Goal: Navigation & Orientation: Understand site structure

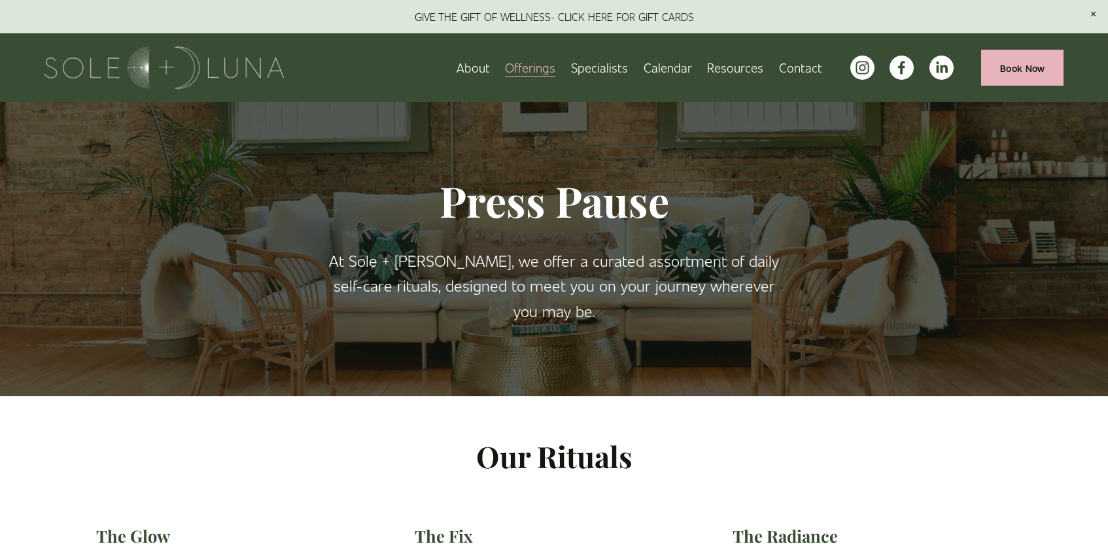
click at [680, 67] on link "Calendar" at bounding box center [667, 67] width 48 height 23
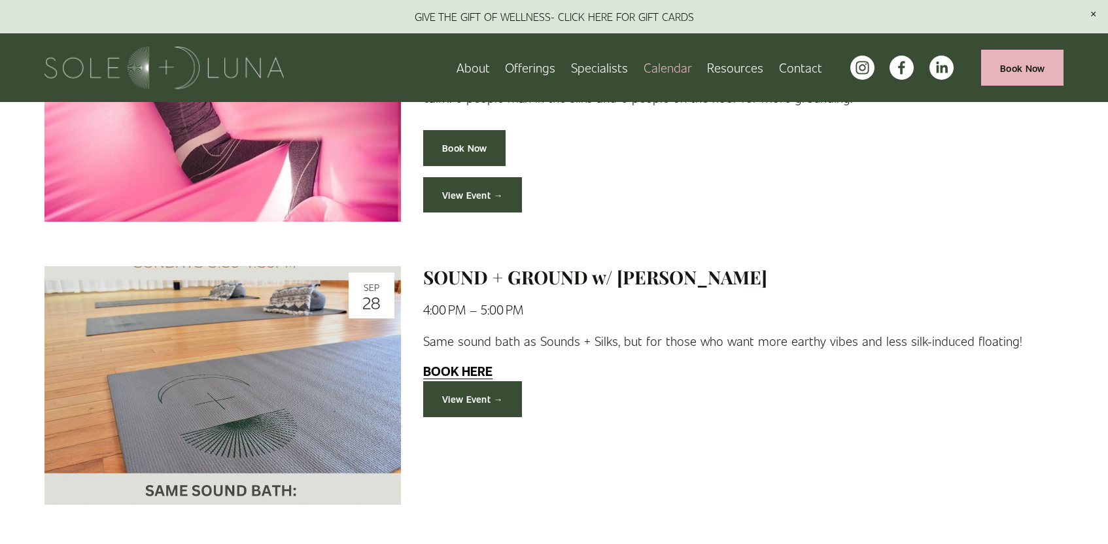
scroll to position [2733, 0]
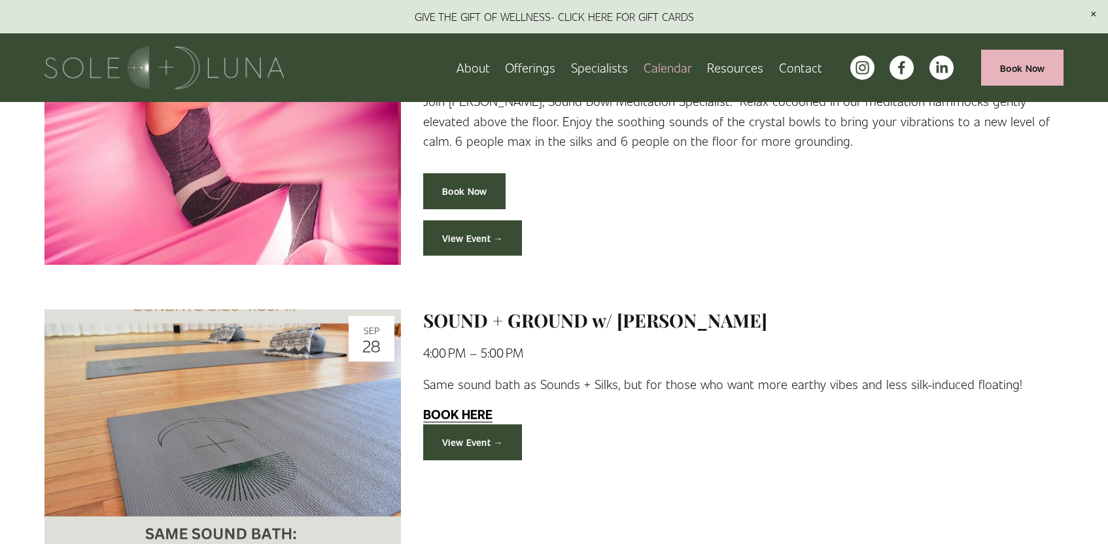
click at [0, 0] on span "Wellness Experiences" at bounding box center [0, 0] width 0 height 0
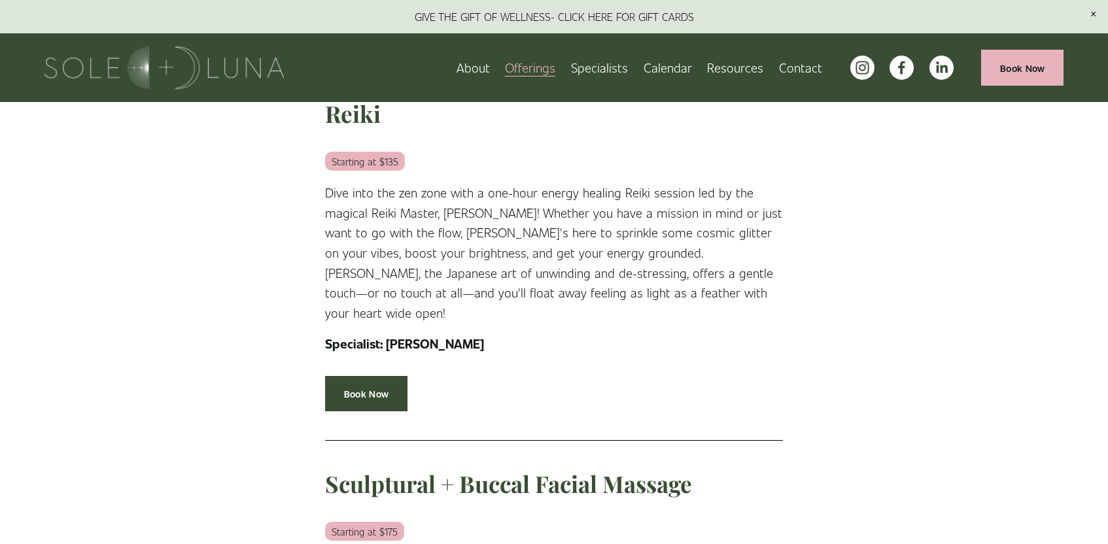
scroll to position [332, 0]
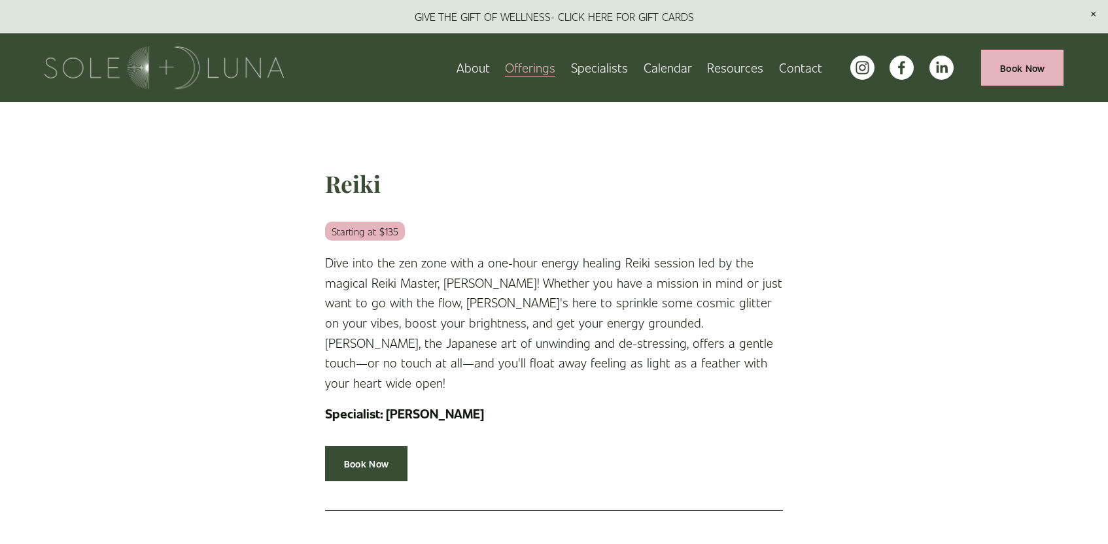
click at [480, 69] on link "About" at bounding box center [472, 67] width 33 height 23
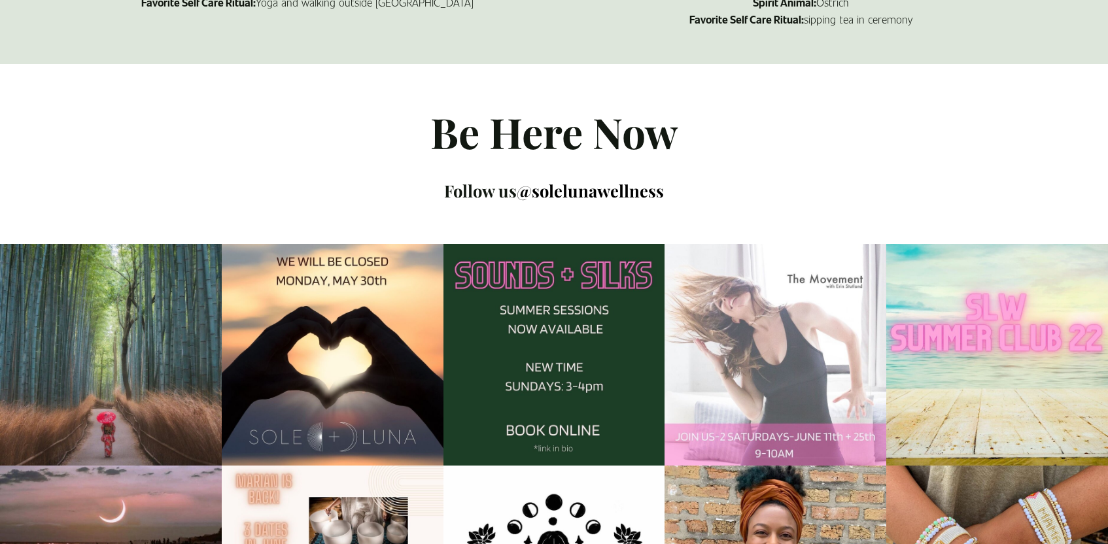
scroll to position [1554, 0]
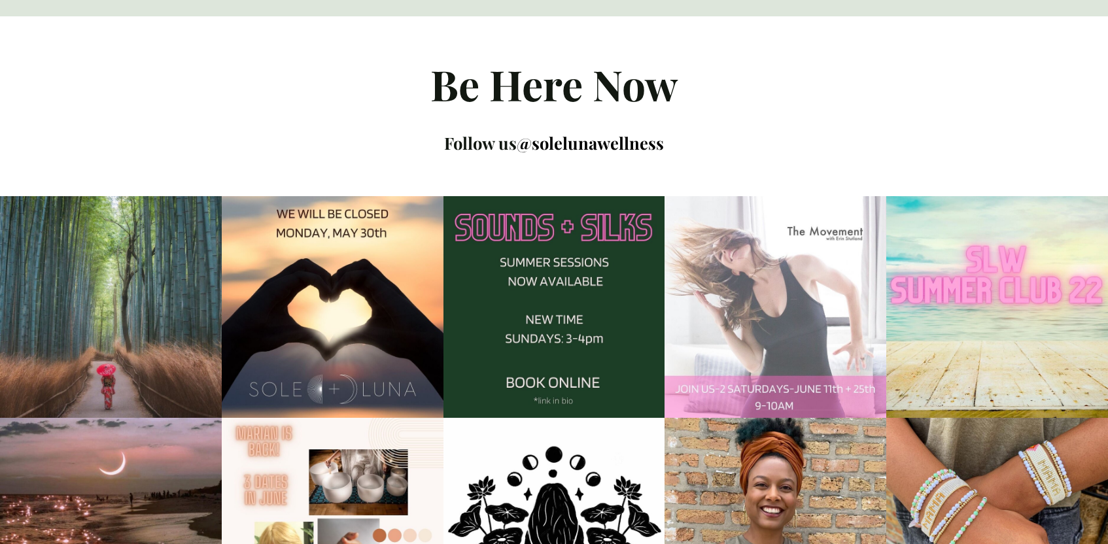
click at [564, 244] on img at bounding box center [554, 307] width 222 height 222
